Goal: Task Accomplishment & Management: Manage account settings

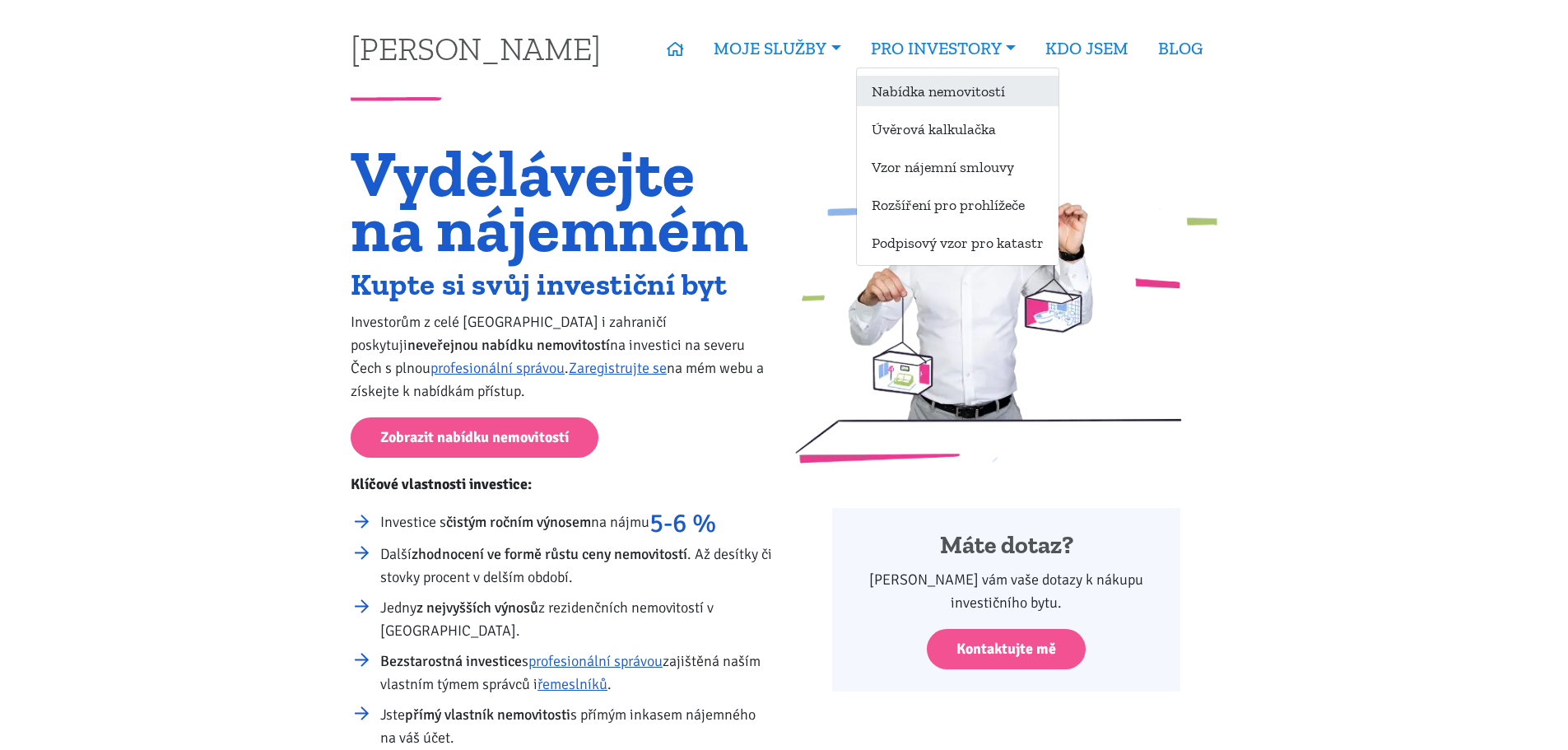
click at [934, 87] on link "Nabídka nemovitostí" at bounding box center [958, 92] width 202 height 31
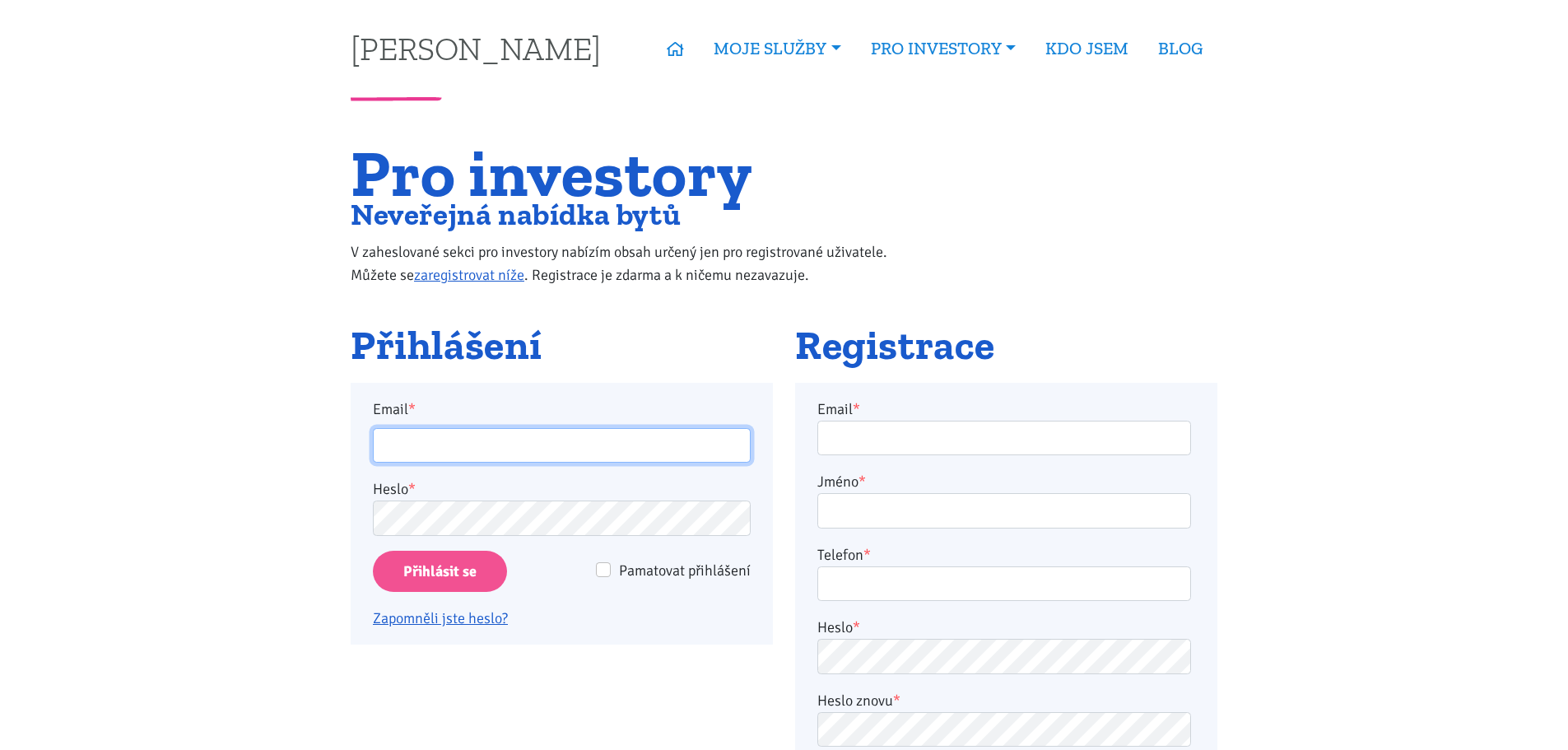
click at [581, 449] on input "Email *" at bounding box center [562, 445] width 378 height 35
type input "sikimar@seznam.cz"
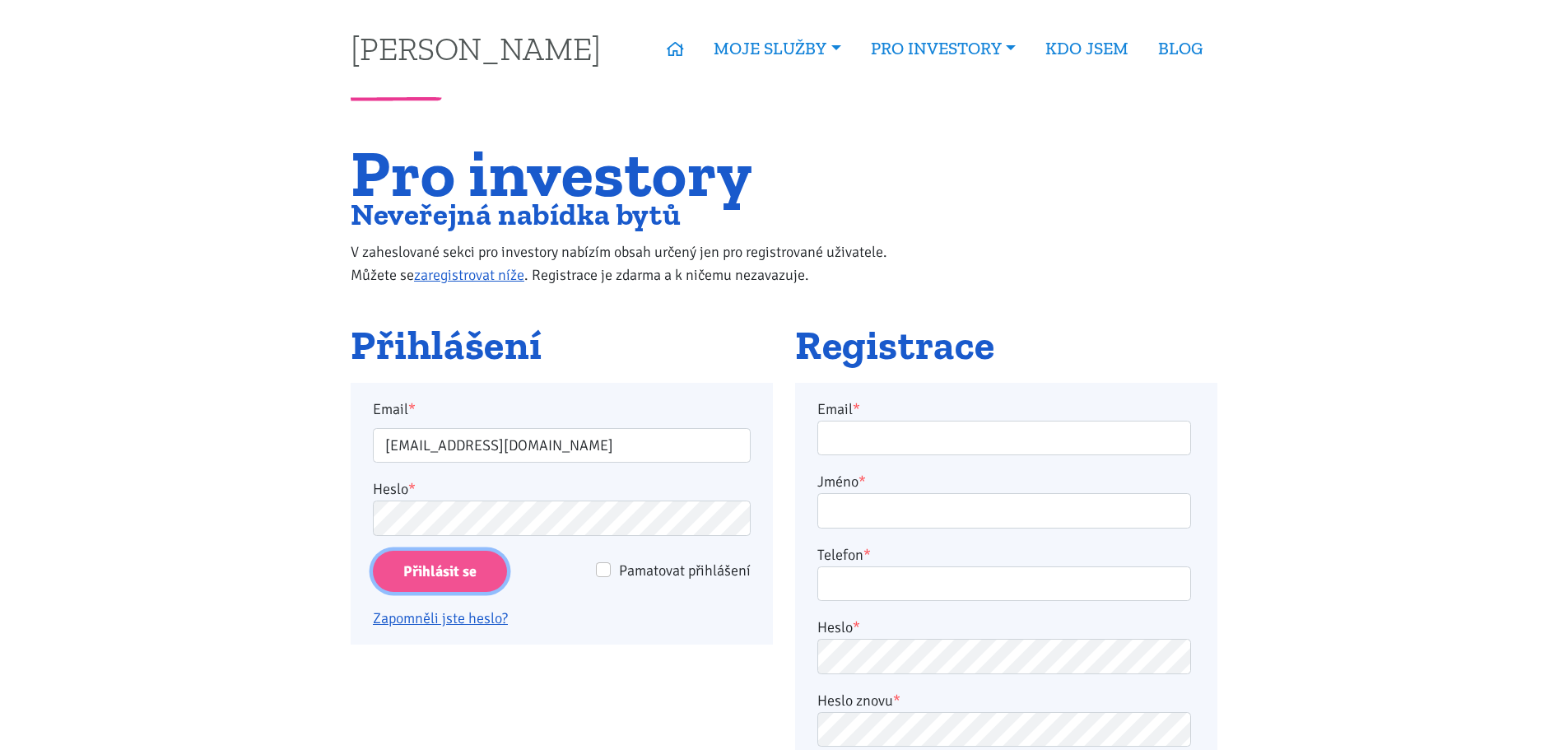
click at [450, 556] on input "Přihlásit se" at bounding box center [439, 571] width 134 height 42
click at [441, 559] on input "Přihlásit se" at bounding box center [439, 571] width 134 height 42
